Goal: Navigation & Orientation: Find specific page/section

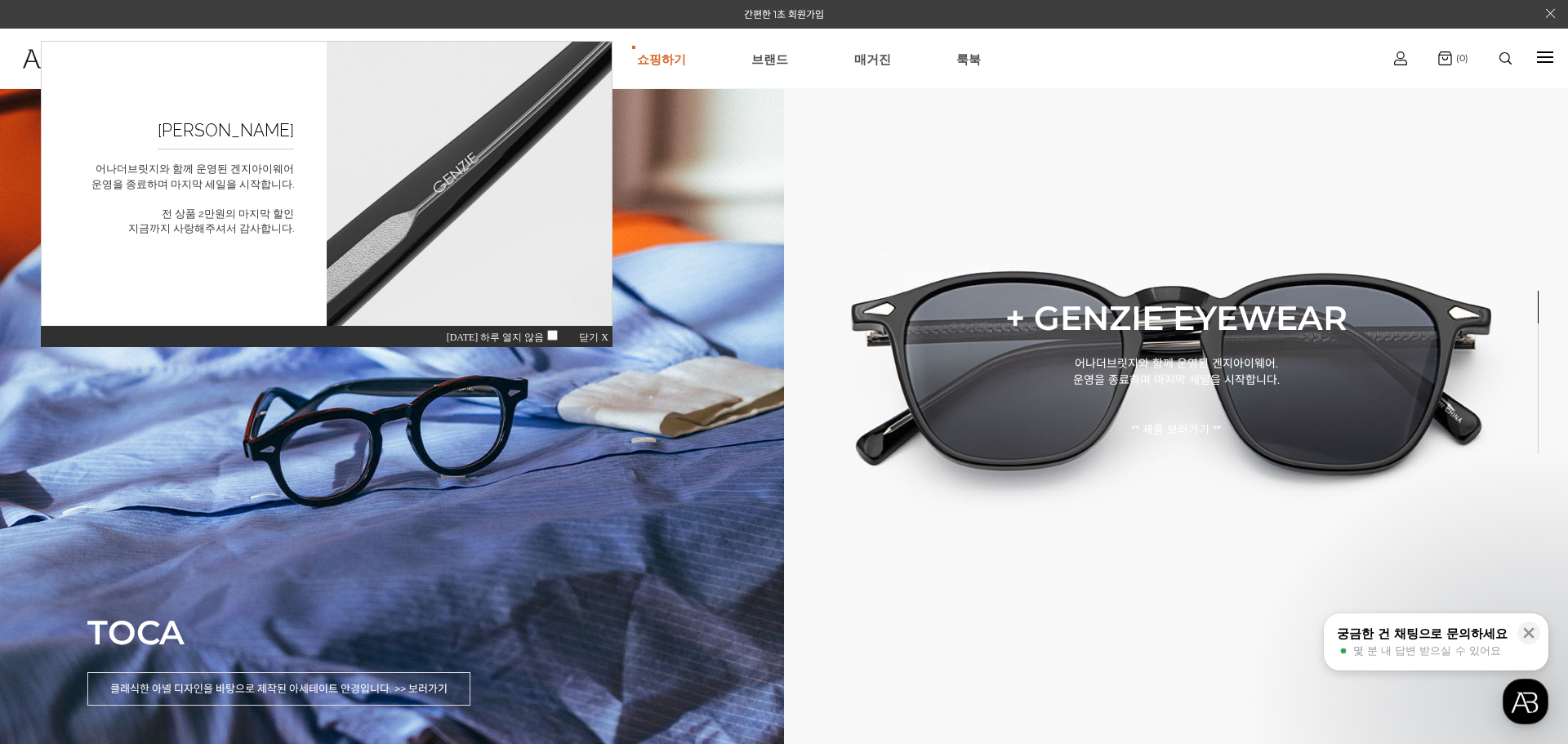
click at [588, 338] on span "닫기 X" at bounding box center [593, 338] width 29 height 12
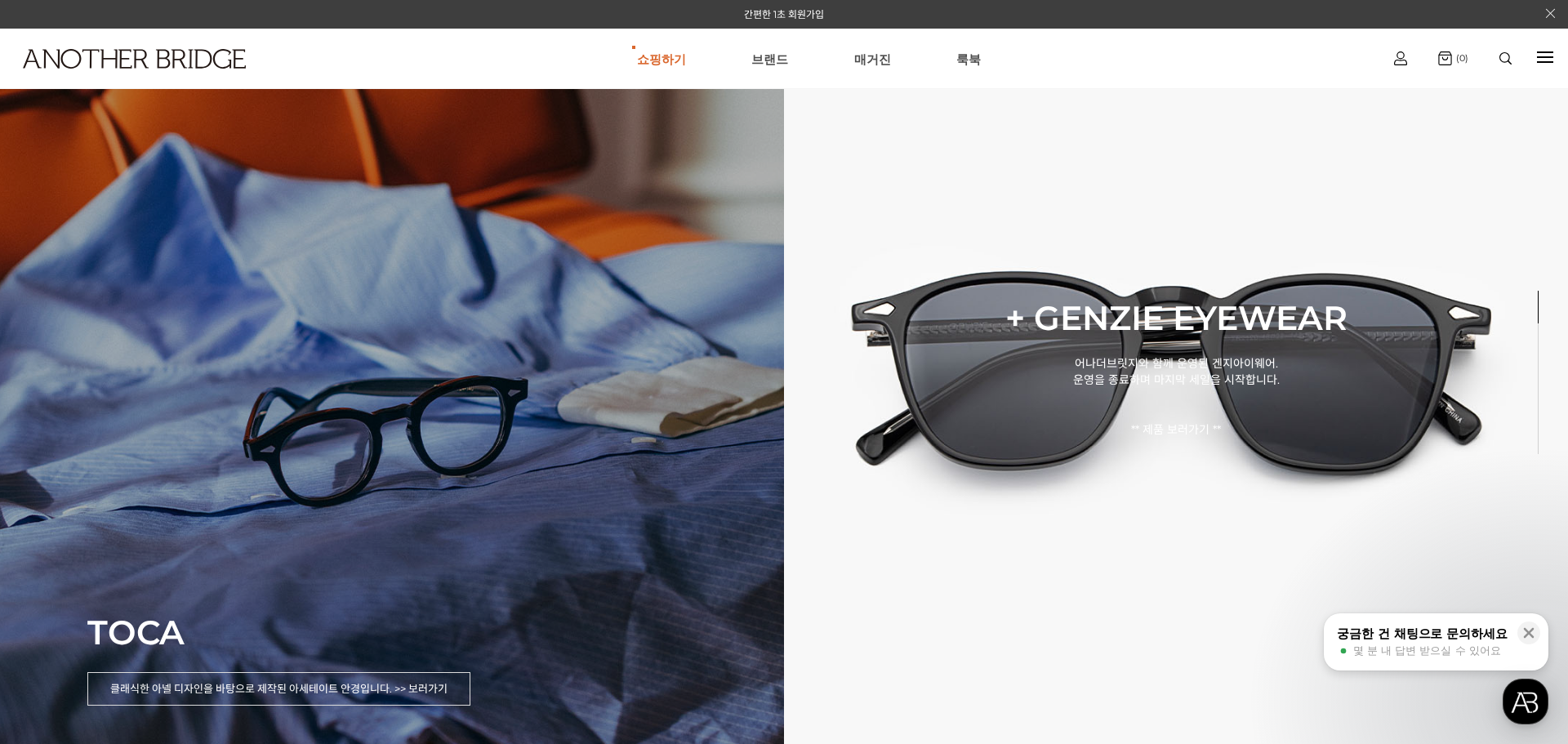
click at [536, 518] on div "TOCA 클래식한 아넬 디자인을 바탕으로 제작된 아세테이트 안경입니다. >> 보러가기" at bounding box center [391, 372] width 784 height 744
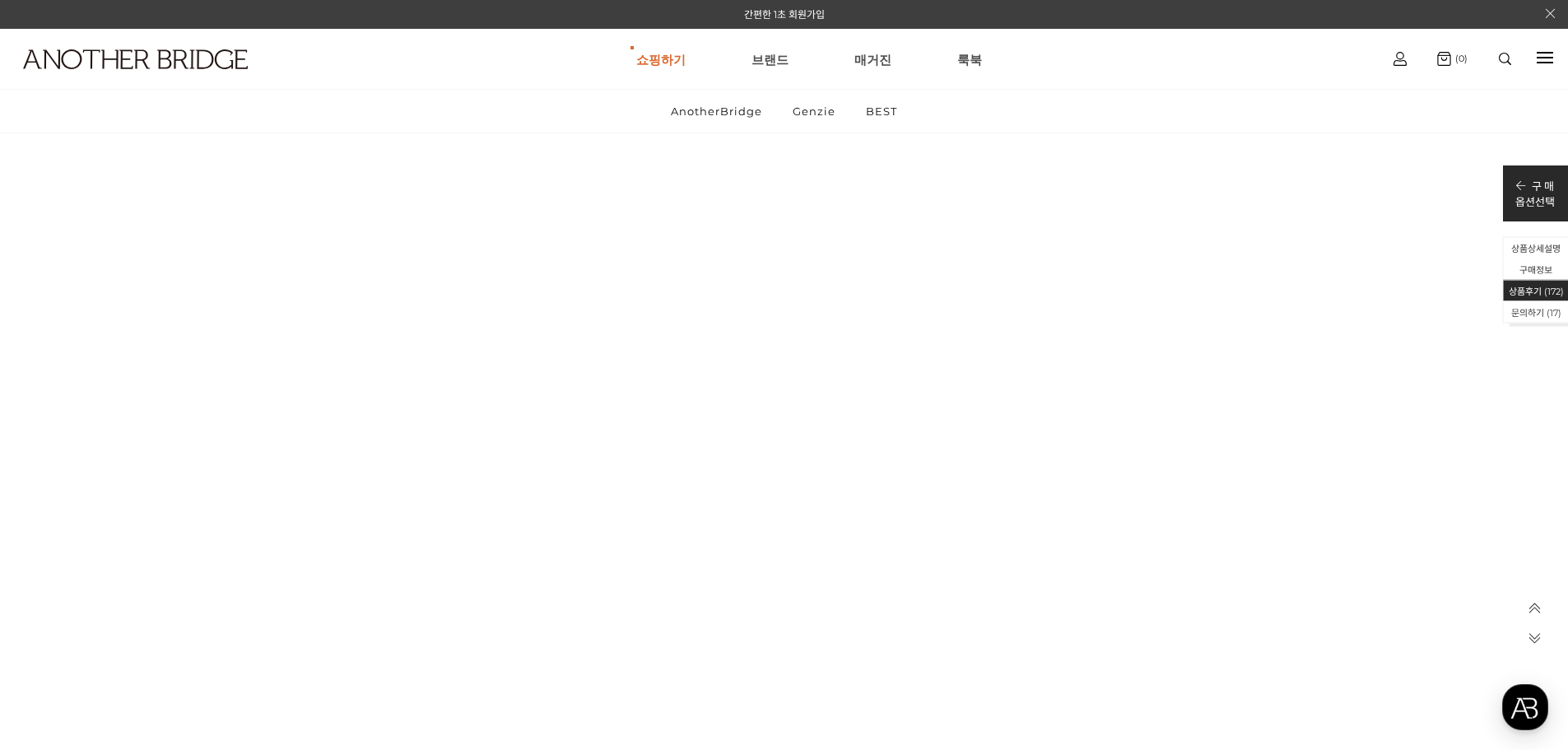
scroll to position [34618, 0]
click at [723, 115] on link "AnotherBridge" at bounding box center [716, 110] width 120 height 43
